Goal: Task Accomplishment & Management: Use online tool/utility

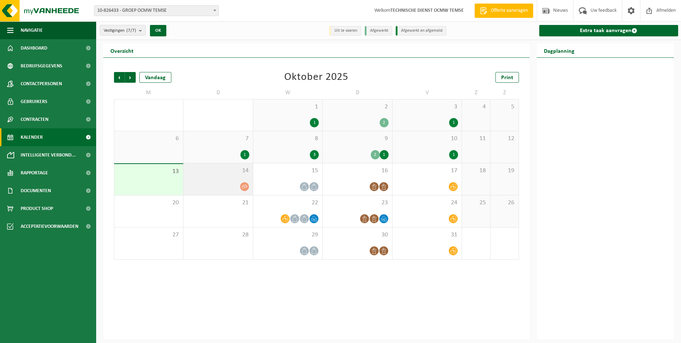
click at [246, 187] on icon at bounding box center [245, 186] width 6 height 6
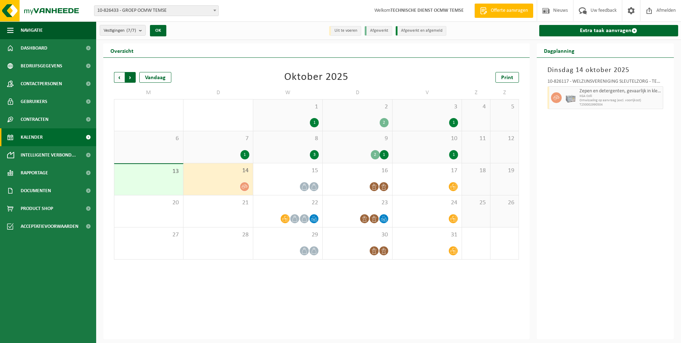
click at [116, 78] on span "Vorige" at bounding box center [119, 77] width 11 height 11
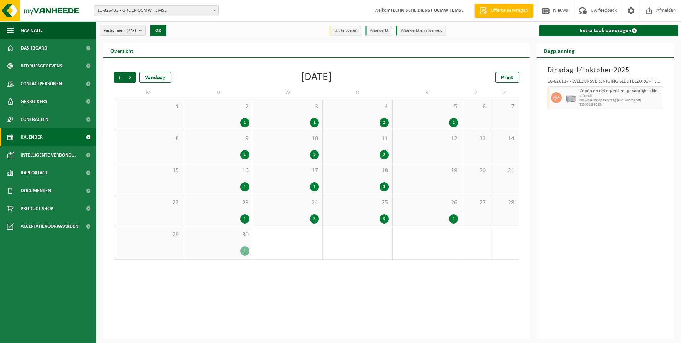
click at [116, 78] on span "Vorige" at bounding box center [119, 77] width 11 height 11
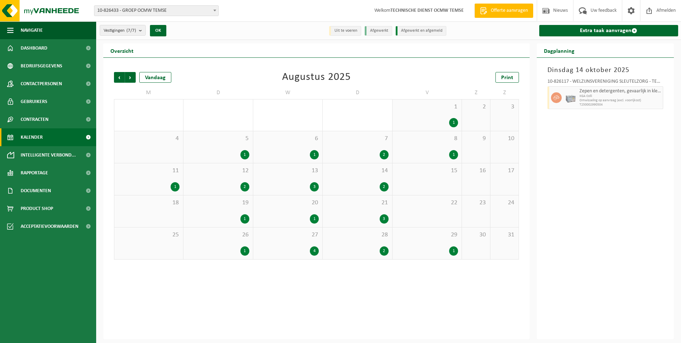
click at [116, 78] on span "Vorige" at bounding box center [119, 77] width 11 height 11
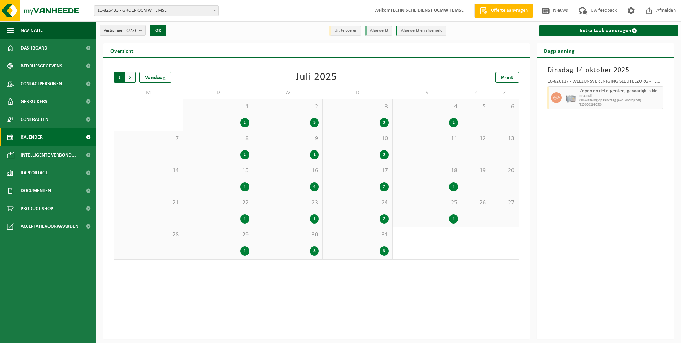
click at [131, 77] on span "Volgende" at bounding box center [130, 77] width 11 height 11
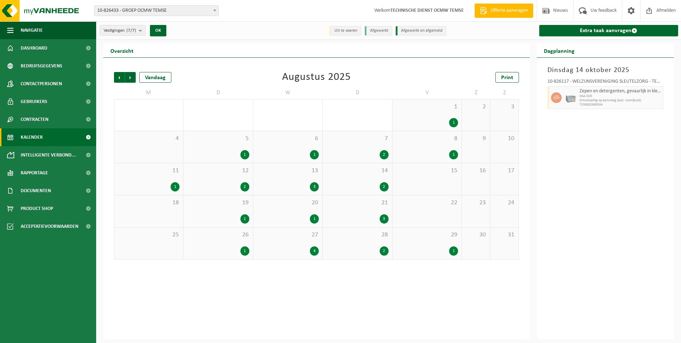
click at [131, 77] on span "Volgende" at bounding box center [130, 77] width 11 height 11
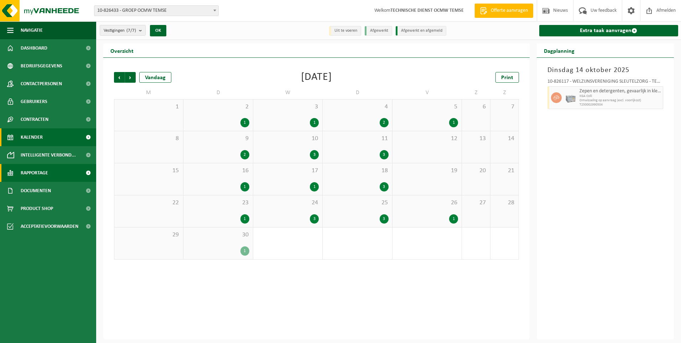
click at [32, 167] on span "Rapportage" at bounding box center [34, 173] width 27 height 18
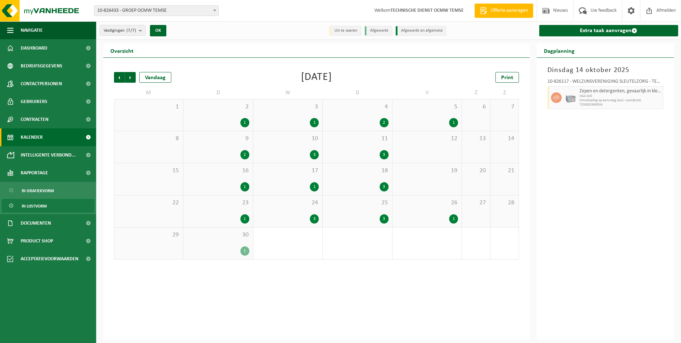
click at [31, 203] on span "In lijstvorm" at bounding box center [34, 206] width 25 height 14
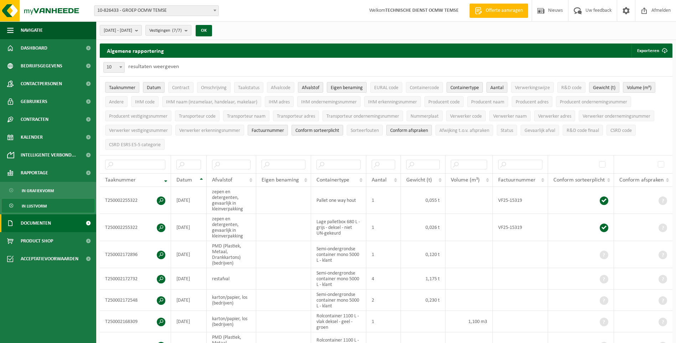
click at [40, 226] on span "Documenten" at bounding box center [36, 223] width 30 height 18
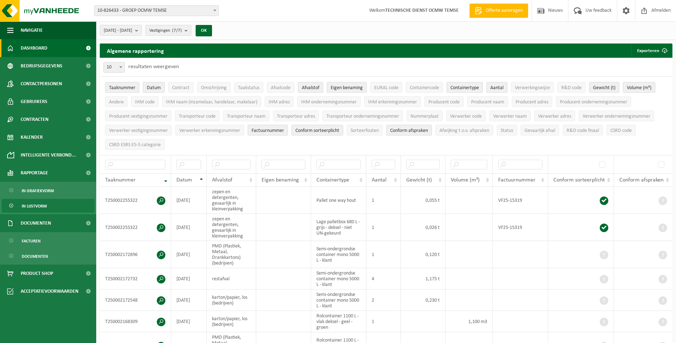
click at [36, 45] on span "Dashboard" at bounding box center [34, 48] width 27 height 18
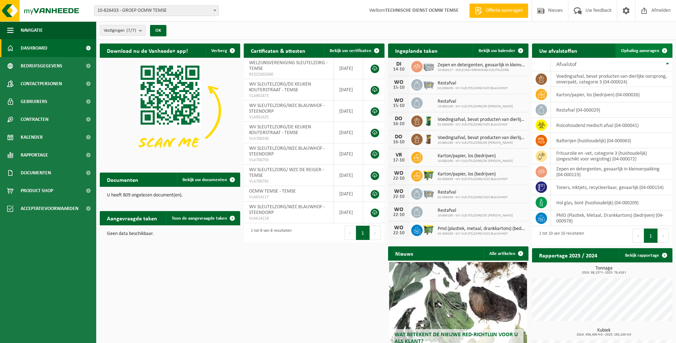
click at [643, 50] on span "Ophaling aanvragen" at bounding box center [640, 50] width 38 height 5
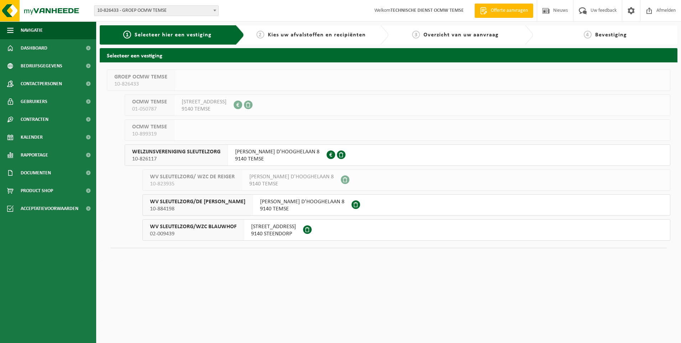
click at [274, 208] on div "[PERSON_NAME] 8 9140 TEMSE" at bounding box center [302, 205] width 99 height 21
click at [253, 154] on span "CLEMENT D'HOOGHELAAN 8" at bounding box center [277, 151] width 84 height 7
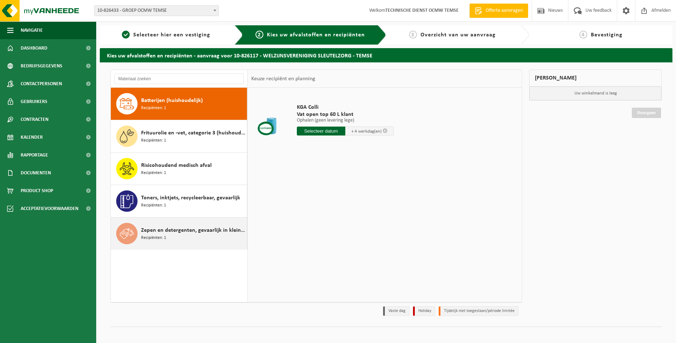
click at [177, 229] on span "Zepen en detergenten, gevaarlijk in kleinverpakking" at bounding box center [193, 230] width 104 height 9
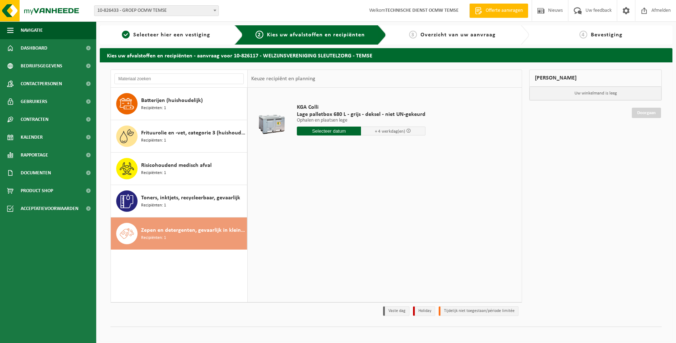
click at [322, 131] on input "text" at bounding box center [329, 130] width 64 height 9
click at [378, 149] on icon at bounding box center [378, 148] width 2 height 4
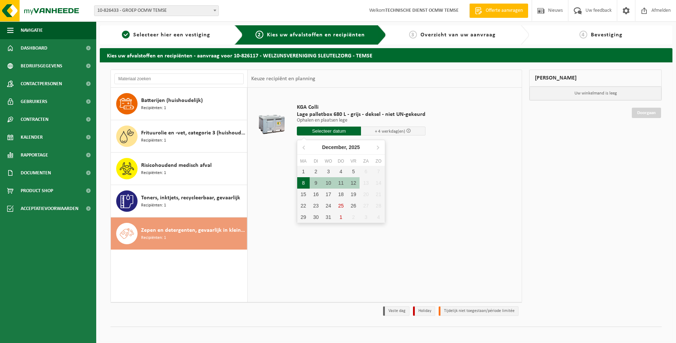
click at [304, 181] on div "8" at bounding box center [303, 182] width 12 height 11
type input "Van 2025-12-08"
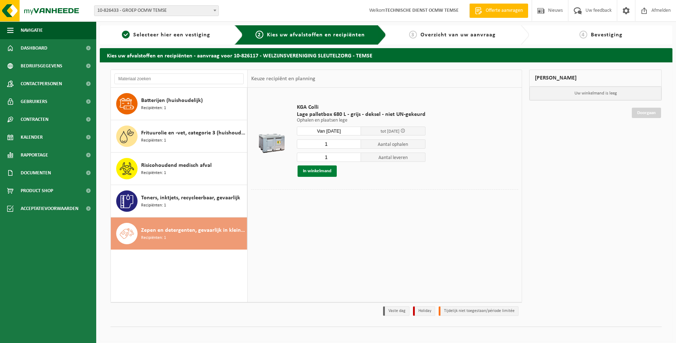
click at [311, 172] on button "In winkelmand" at bounding box center [316, 170] width 39 height 11
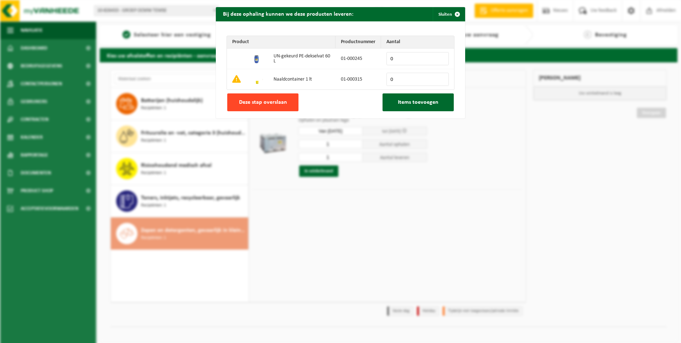
click at [280, 102] on span "Deze stap overslaan" at bounding box center [263, 102] width 48 height 6
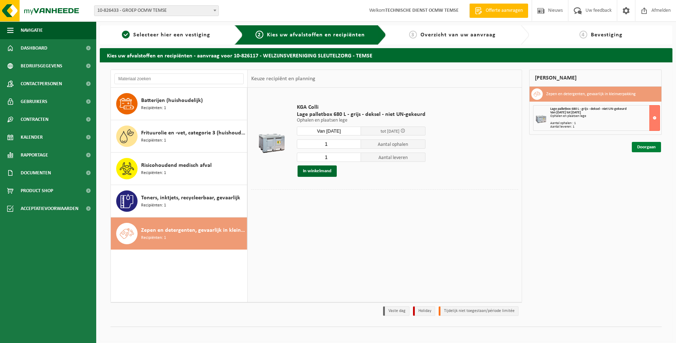
click at [646, 150] on link "Doorgaan" at bounding box center [646, 147] width 29 height 10
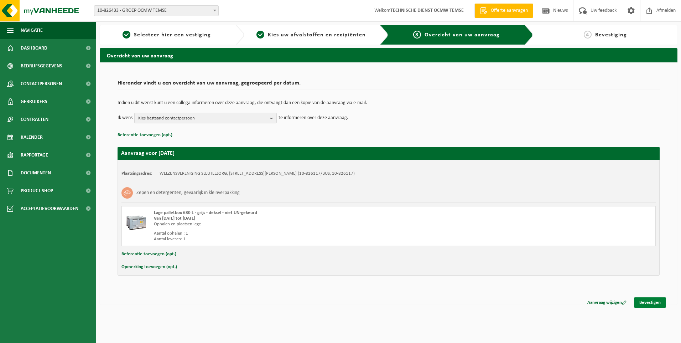
click at [645, 300] on link "Bevestigen" at bounding box center [650, 302] width 32 height 10
